Goal: Entertainment & Leisure: Browse casually

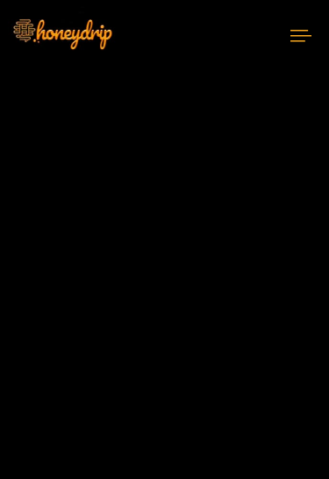
click at [299, 36] on icon at bounding box center [301, 36] width 21 height 11
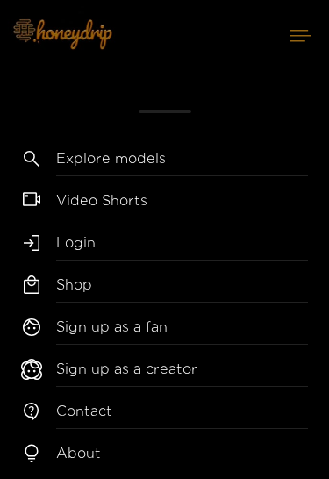
click at [177, 204] on link "Video Shorts" at bounding box center [182, 205] width 252 height 28
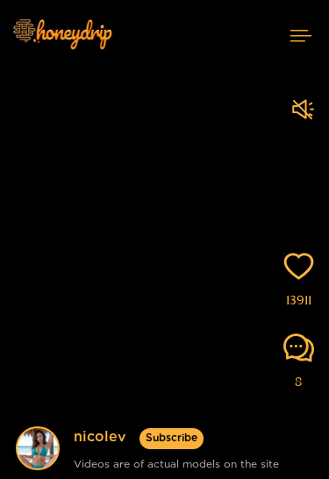
click at [303, 27] on button at bounding box center [301, 35] width 56 height 47
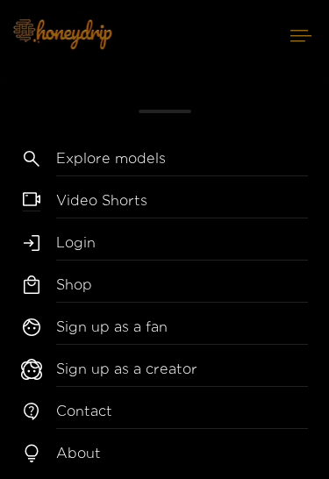
click at [199, 193] on link "Video Shorts" at bounding box center [182, 205] width 252 height 28
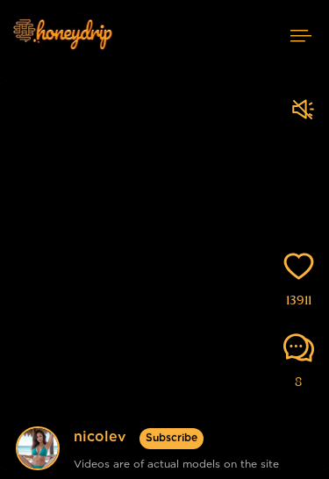
click at [305, 41] on icon at bounding box center [301, 36] width 21 height 11
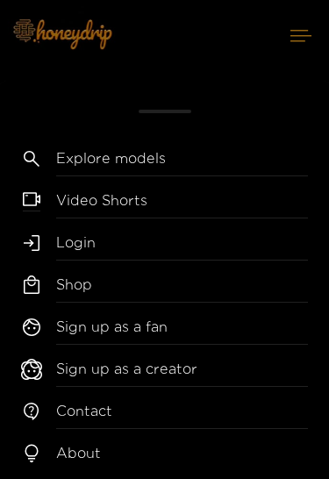
click at [220, 187] on div "Explore models Video Shorts Login Shop Sign up as a fan Sign up as a creator Co…" at bounding box center [164, 288] width 329 height 384
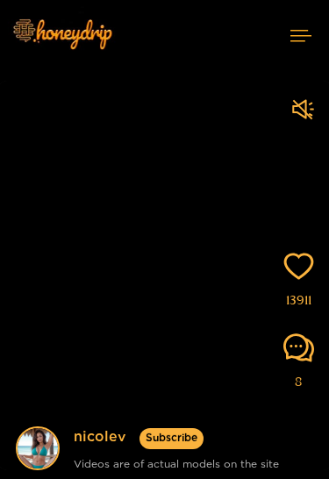
click at [305, 38] on icon at bounding box center [301, 35] width 21 height 11
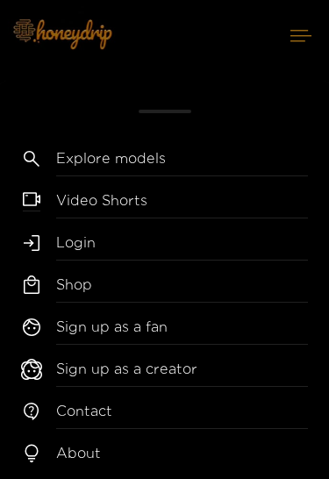
click at [235, 170] on link "Explore models" at bounding box center [182, 162] width 252 height 28
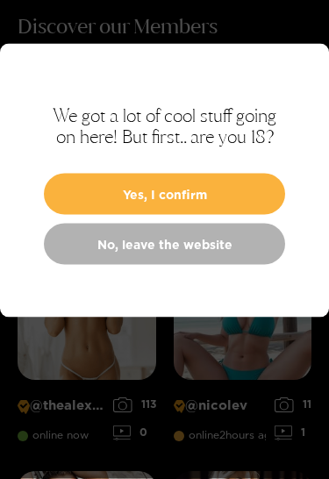
scroll to position [63, 0]
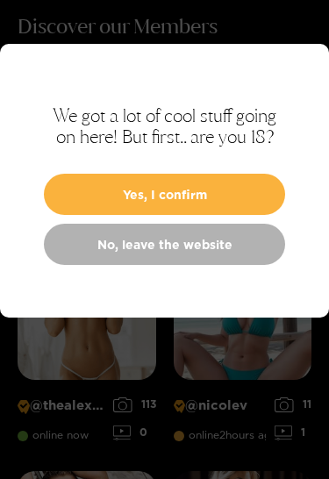
click at [245, 191] on button "Yes, I confirm" at bounding box center [164, 194] width 241 height 41
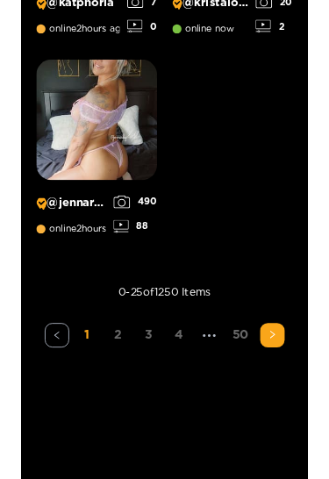
scroll to position [2990, 0]
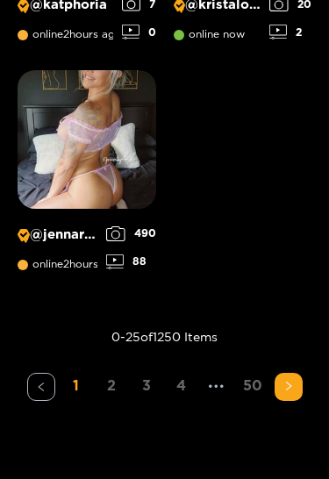
click at [297, 382] on button "button" at bounding box center [289, 387] width 28 height 28
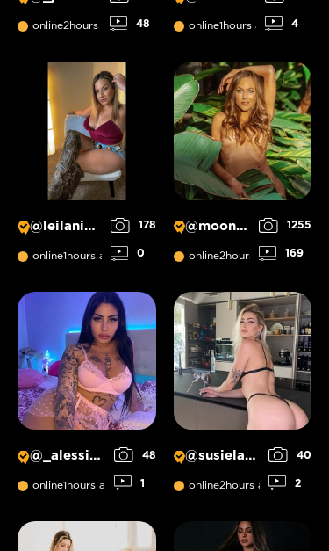
scroll to position [707, 0]
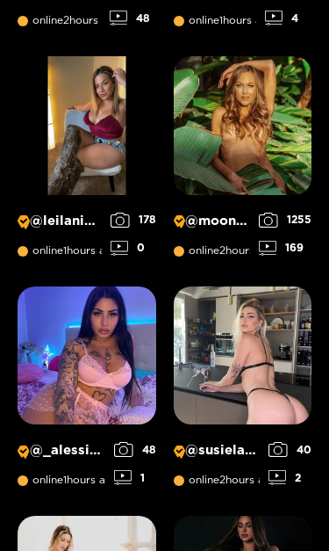
click at [285, 126] on img at bounding box center [243, 125] width 139 height 139
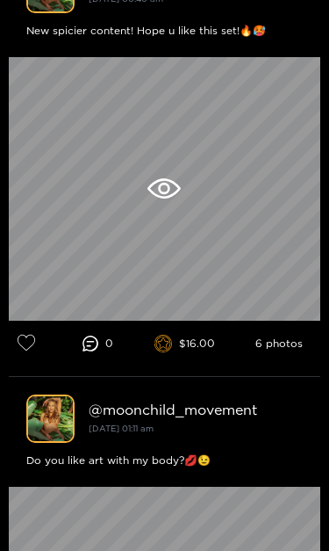
scroll to position [1433, 0]
click at [166, 207] on div at bounding box center [165, 188] width 312 height 263
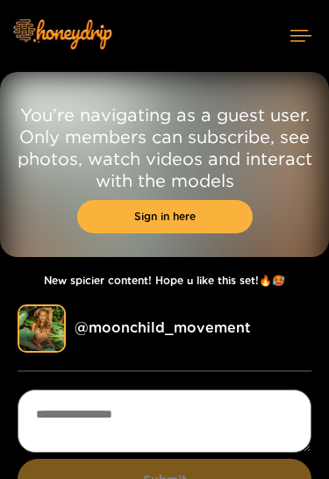
click at [308, 40] on icon at bounding box center [301, 35] width 21 height 11
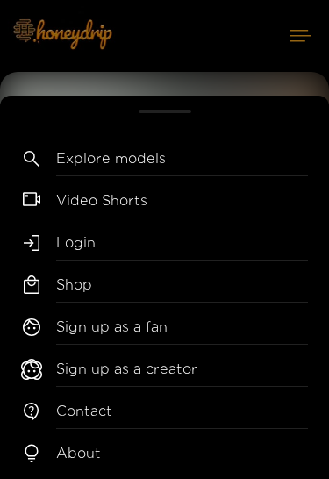
click at [231, 202] on link "Video Shorts" at bounding box center [182, 205] width 252 height 28
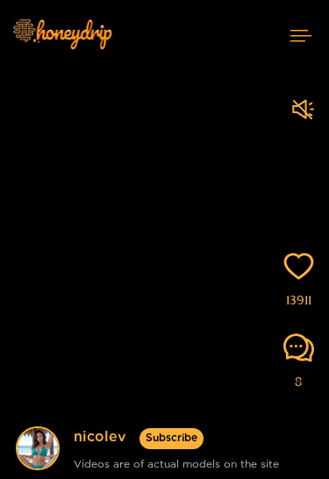
click at [291, 47] on button at bounding box center [301, 35] width 56 height 47
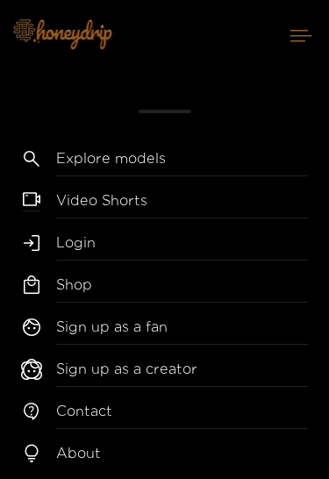
click at [202, 161] on link "Explore models" at bounding box center [182, 162] width 252 height 28
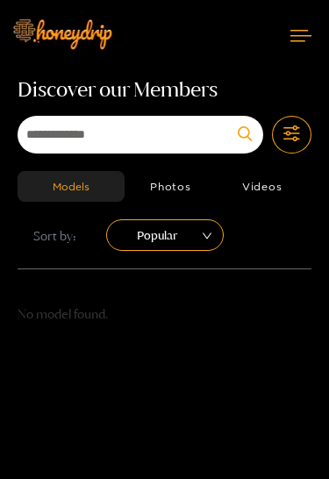
click at [184, 198] on button "Photos" at bounding box center [171, 186] width 92 height 31
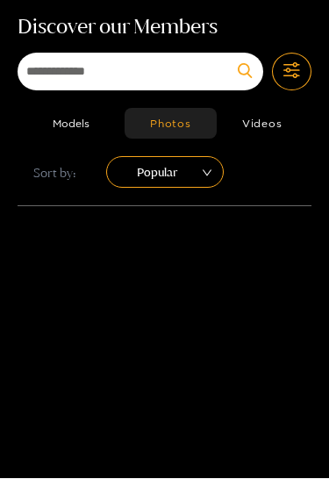
scroll to position [63, 0]
click at [84, 149] on div "Models Photos Videos Sort by: Popular" at bounding box center [165, 156] width 294 height 97
click at [68, 131] on button "Models" at bounding box center [71, 123] width 107 height 31
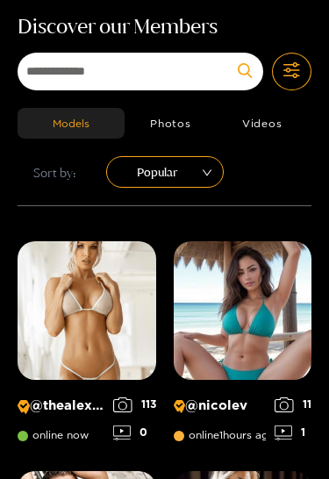
scroll to position [63, 0]
click at [213, 167] on div "Popular" at bounding box center [165, 172] width 118 height 32
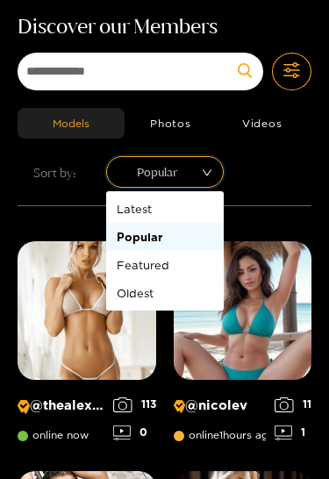
click at [204, 179] on span "Popular" at bounding box center [164, 172] width 91 height 26
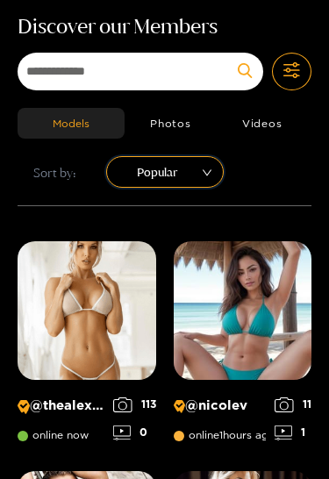
click at [205, 176] on span "Popular" at bounding box center [164, 172] width 91 height 26
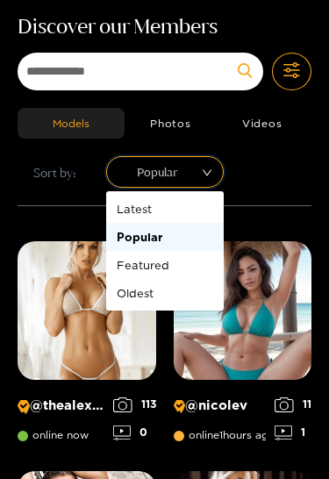
click at [189, 296] on div "Oldest" at bounding box center [165, 293] width 97 height 19
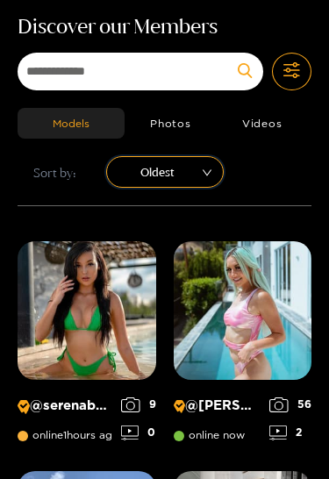
click at [212, 173] on div "Oldest" at bounding box center [165, 172] width 118 height 32
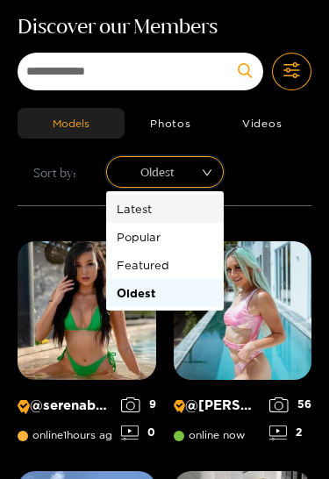
click at [195, 212] on div "Latest" at bounding box center [165, 208] width 97 height 19
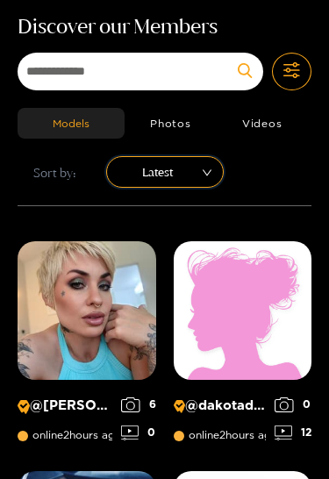
click at [205, 187] on div "Latest" at bounding box center [165, 172] width 118 height 32
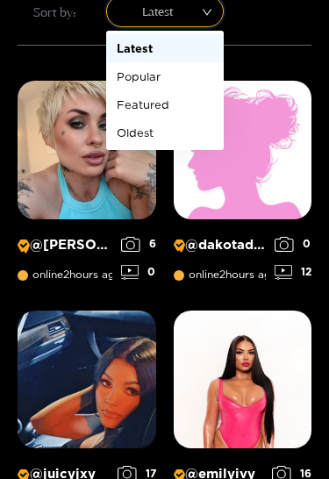
scroll to position [199, 0]
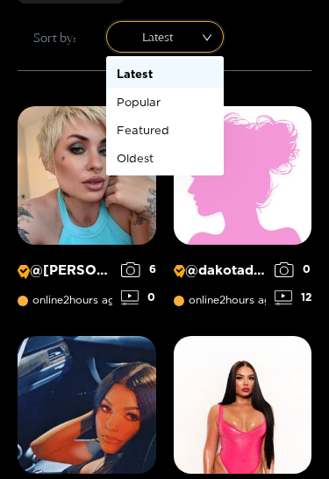
click at [176, 167] on div "Oldest" at bounding box center [165, 157] width 97 height 19
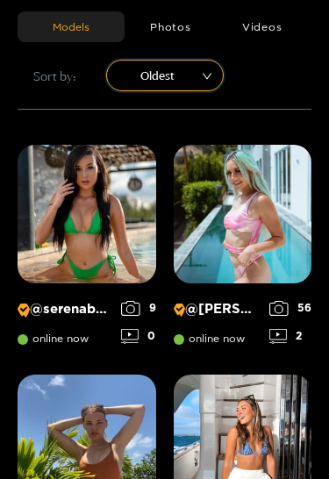
scroll to position [155, 0]
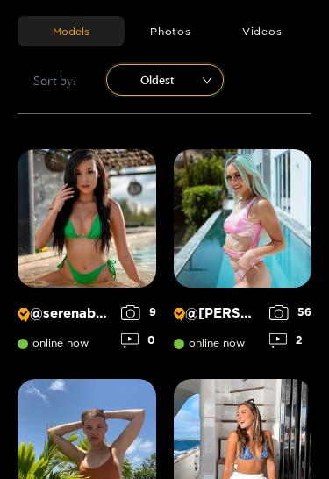
click at [191, 80] on span "Oldest" at bounding box center [164, 80] width 91 height 26
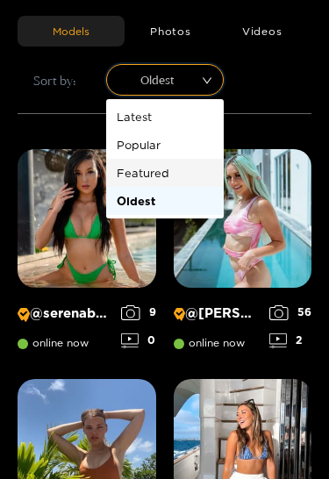
click at [189, 169] on div "Featured" at bounding box center [165, 172] width 97 height 19
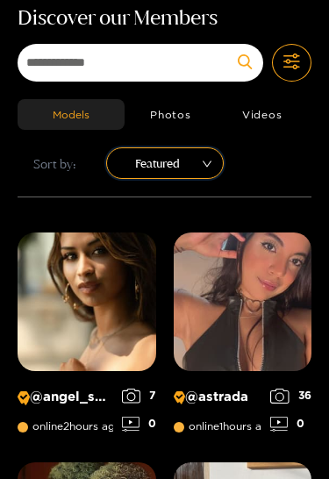
click at [189, 149] on input "sort" at bounding box center [159, 161] width 85 height 26
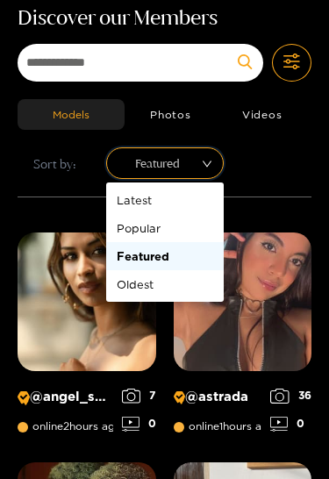
scroll to position [70, 0]
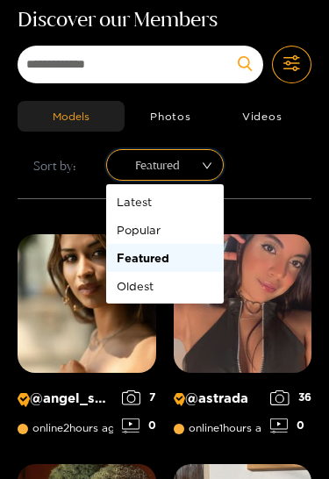
click at [186, 227] on div "Popular" at bounding box center [165, 229] width 97 height 19
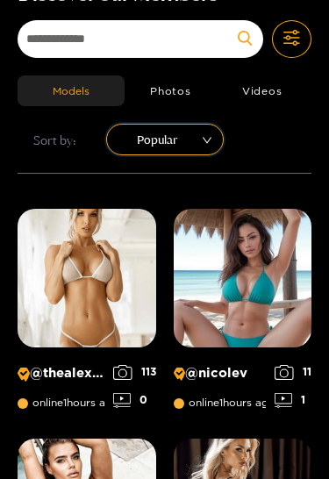
scroll to position [0, 0]
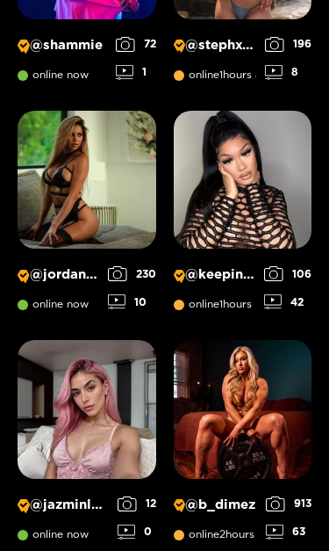
click at [278, 414] on img at bounding box center [243, 409] width 139 height 139
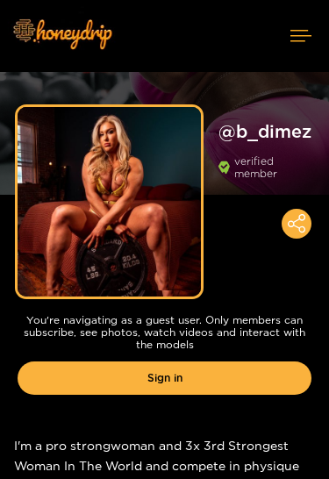
click at [303, 42] on button at bounding box center [301, 35] width 56 height 47
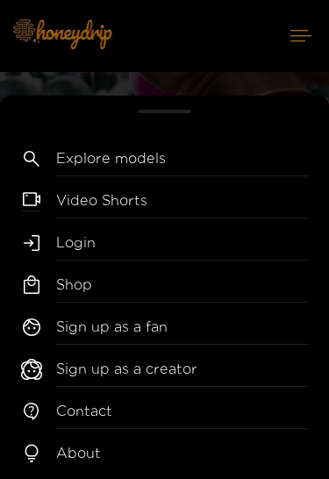
click at [225, 160] on link "Explore models" at bounding box center [182, 162] width 252 height 28
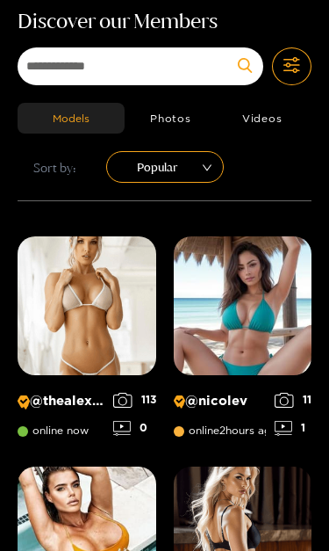
click at [123, 300] on img at bounding box center [87, 305] width 139 height 139
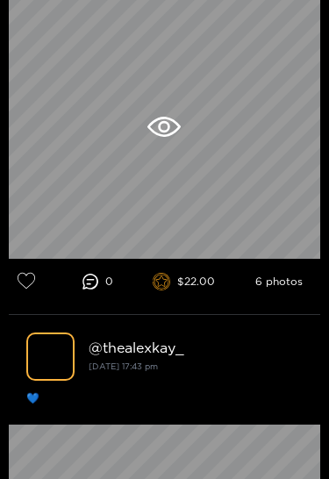
scroll to position [5372, 0]
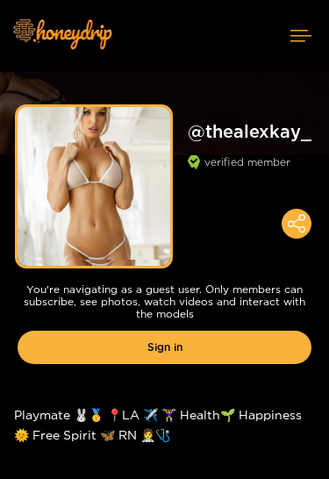
click at [283, 28] on button at bounding box center [301, 35] width 56 height 47
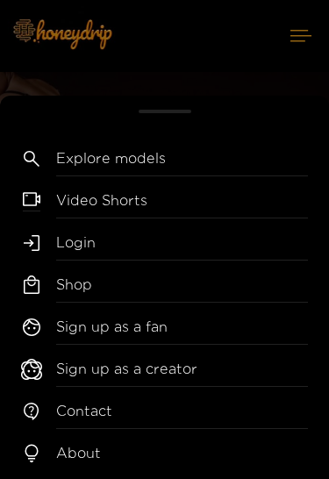
click at [246, 162] on link "Explore models" at bounding box center [182, 162] width 252 height 28
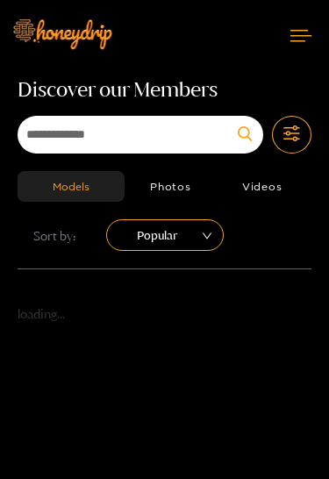
click at [188, 184] on button "Photos" at bounding box center [171, 186] width 92 height 31
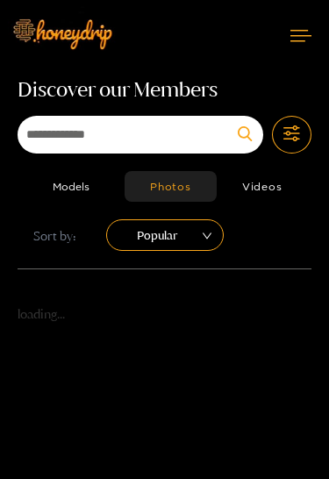
click at [285, 190] on button "Videos" at bounding box center [262, 186] width 91 height 31
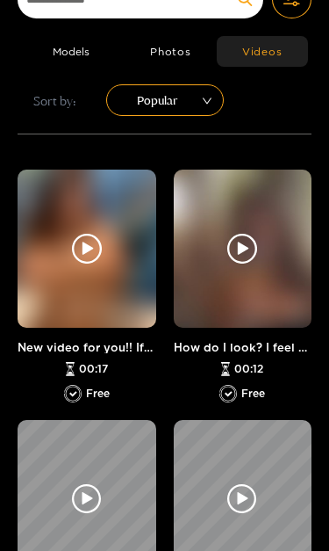
scroll to position [135, 0]
click at [90, 242] on icon at bounding box center [87, 249] width 30 height 30
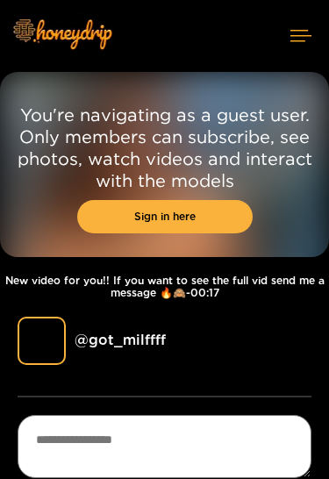
click at [310, 33] on icon at bounding box center [301, 35] width 21 height 11
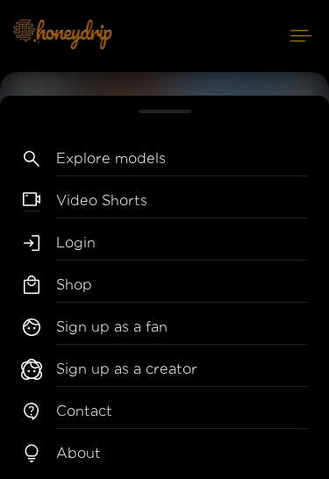
click at [197, 195] on link "Video Shorts" at bounding box center [182, 205] width 252 height 28
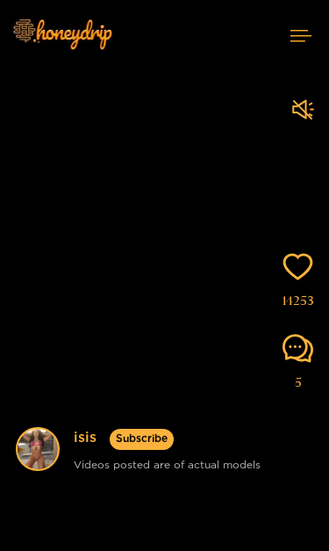
click at [307, 114] on div at bounding box center [303, 111] width 22 height 26
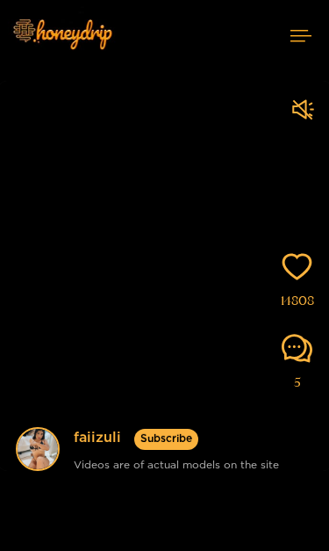
click at [314, 112] on icon "sound" at bounding box center [303, 109] width 22 height 22
click at [310, 117] on div at bounding box center [303, 111] width 22 height 26
click at [313, 105] on icon "sound" at bounding box center [303, 109] width 22 height 22
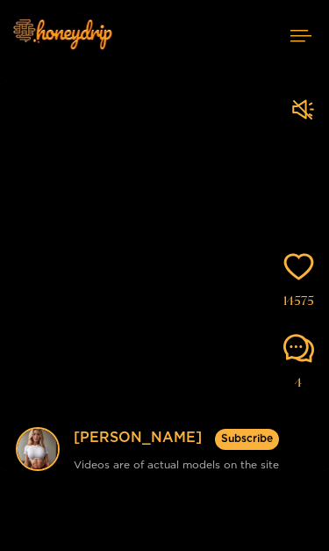
click at [299, 365] on div at bounding box center [299, 350] width 31 height 35
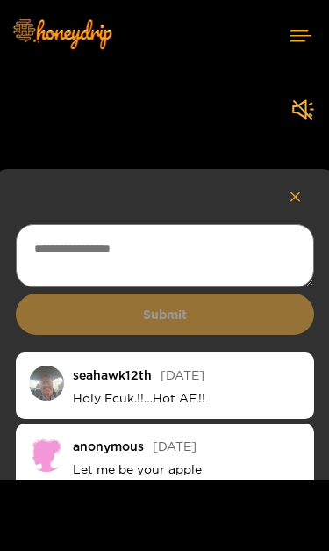
click at [296, 198] on icon "button" at bounding box center [295, 197] width 11 height 14
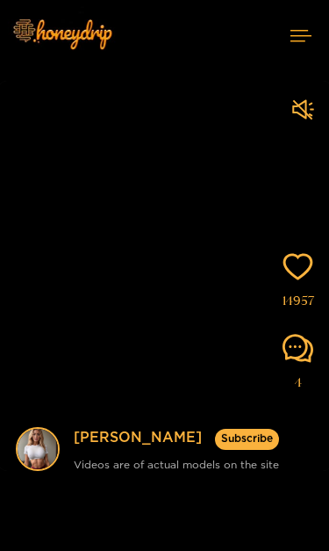
click at [305, 362] on icon "comment" at bounding box center [298, 348] width 31 height 28
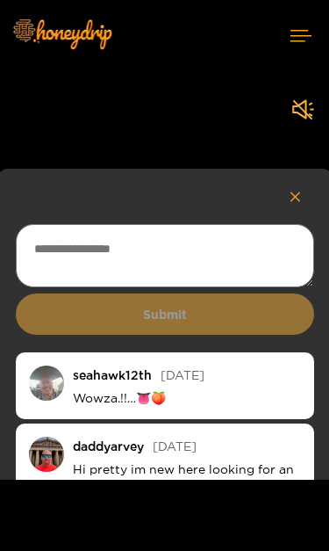
click at [306, 187] on button "button" at bounding box center [296, 196] width 38 height 38
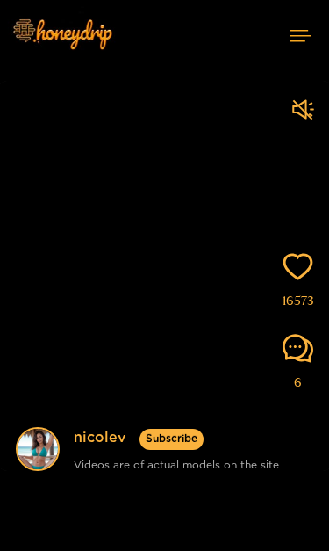
click at [312, 357] on icon "comment" at bounding box center [298, 348] width 31 height 31
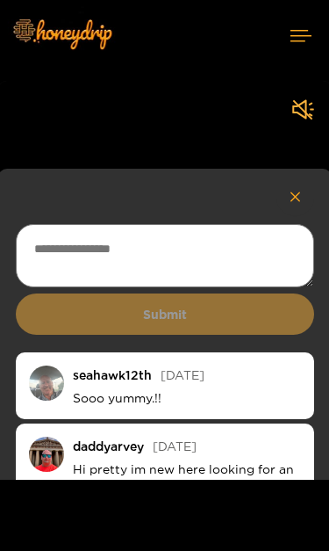
click at [305, 188] on button "button" at bounding box center [296, 196] width 38 height 38
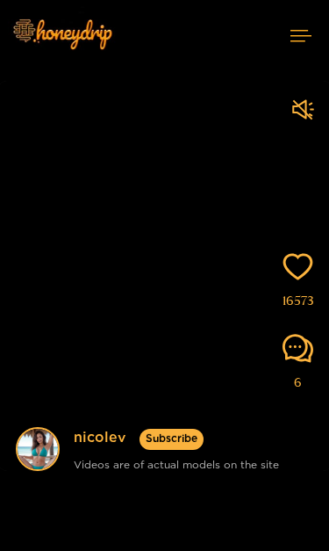
click at [290, 360] on icon "comment" at bounding box center [298, 348] width 31 height 31
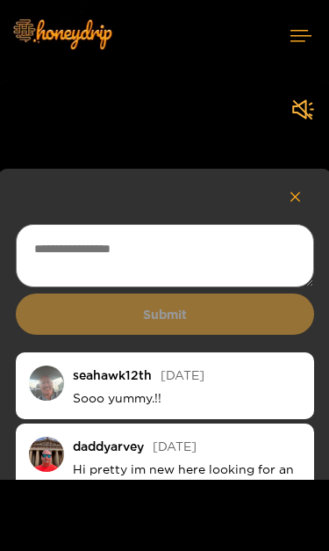
click at [311, 201] on button "button" at bounding box center [296, 196] width 38 height 38
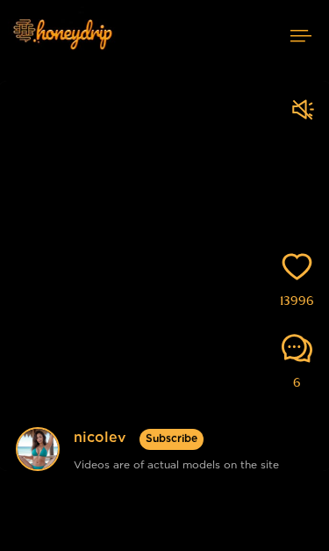
click at [305, 363] on icon "comment" at bounding box center [297, 348] width 31 height 31
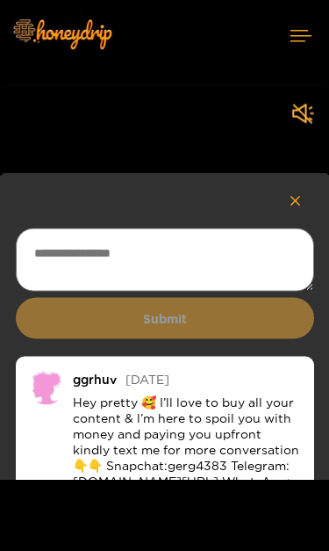
click at [295, 212] on button "button" at bounding box center [296, 201] width 38 height 38
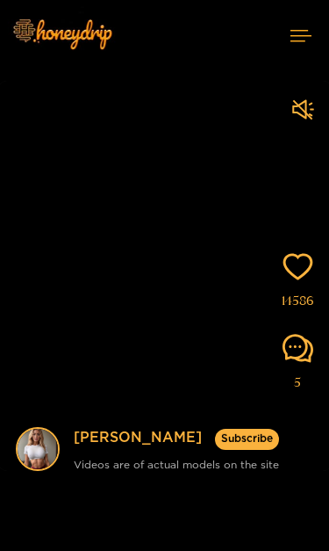
click at [309, 117] on div at bounding box center [303, 111] width 22 height 26
click at [98, 436] on link "[PERSON_NAME]" at bounding box center [138, 438] width 128 height 22
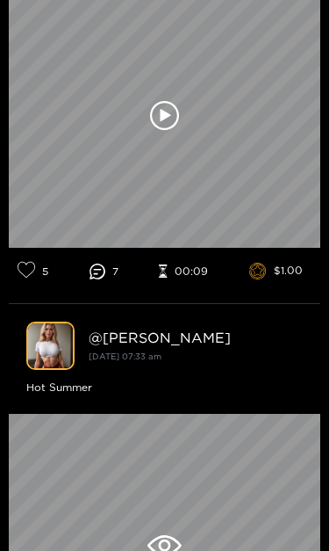
scroll to position [674, 0]
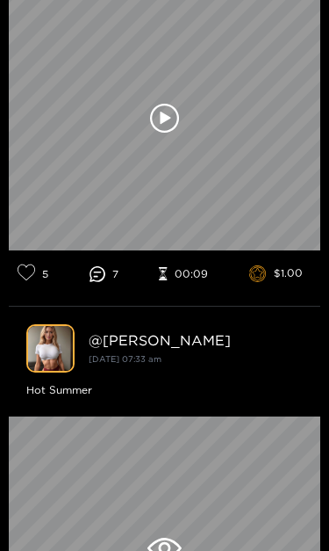
click at [170, 133] on icon at bounding box center [165, 119] width 30 height 30
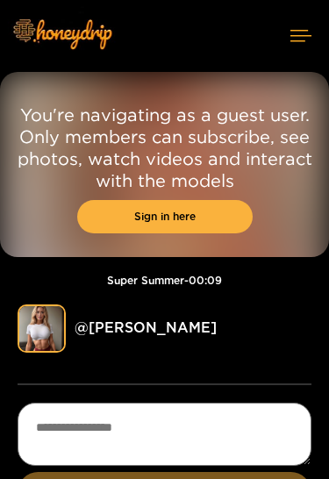
click at [318, 25] on button at bounding box center [301, 35] width 56 height 47
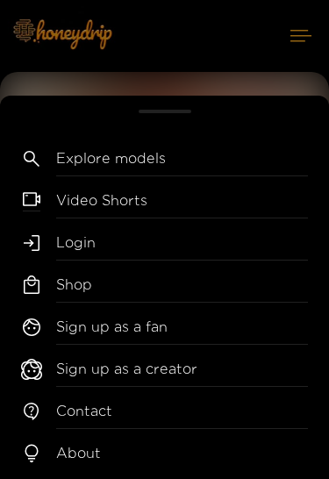
click at [195, 148] on link "Explore models" at bounding box center [182, 162] width 252 height 28
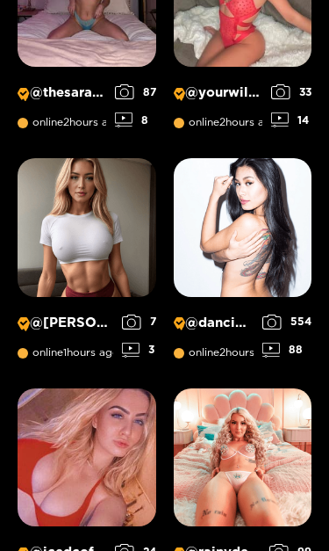
click at [110, 221] on img at bounding box center [87, 227] width 139 height 139
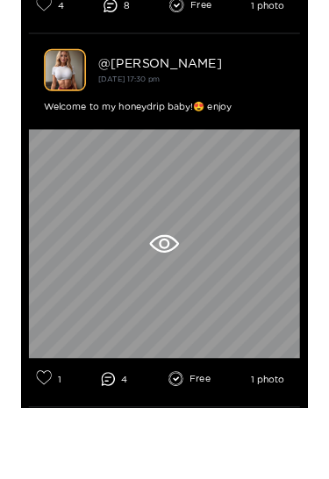
scroll to position [4429, 0]
